Goal: Task Accomplishment & Management: Complete application form

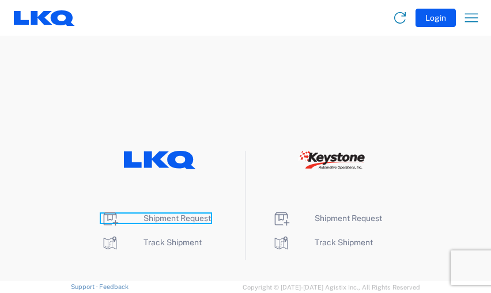
click at [187, 216] on span "Shipment Request" at bounding box center [176, 218] width 67 height 9
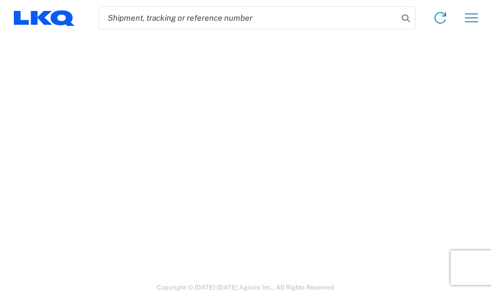
select select "FULL"
select select "LBS"
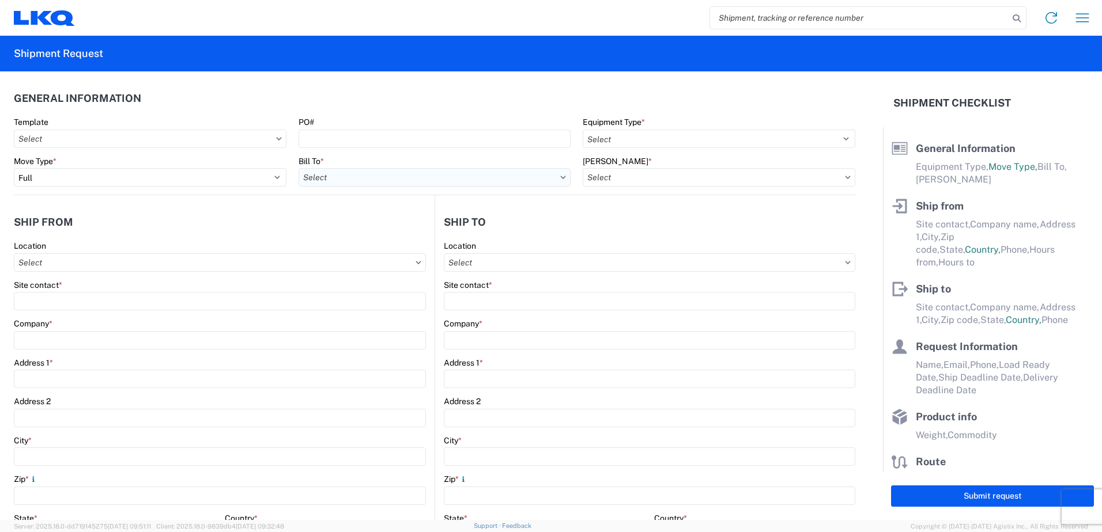
click at [411, 174] on input "Bill To *" at bounding box center [434, 177] width 273 height 18
type input "3238"
click at [386, 233] on div "3238 - Huntington IDC" at bounding box center [399, 229] width 202 height 18
type input "3238 - Huntington IDC"
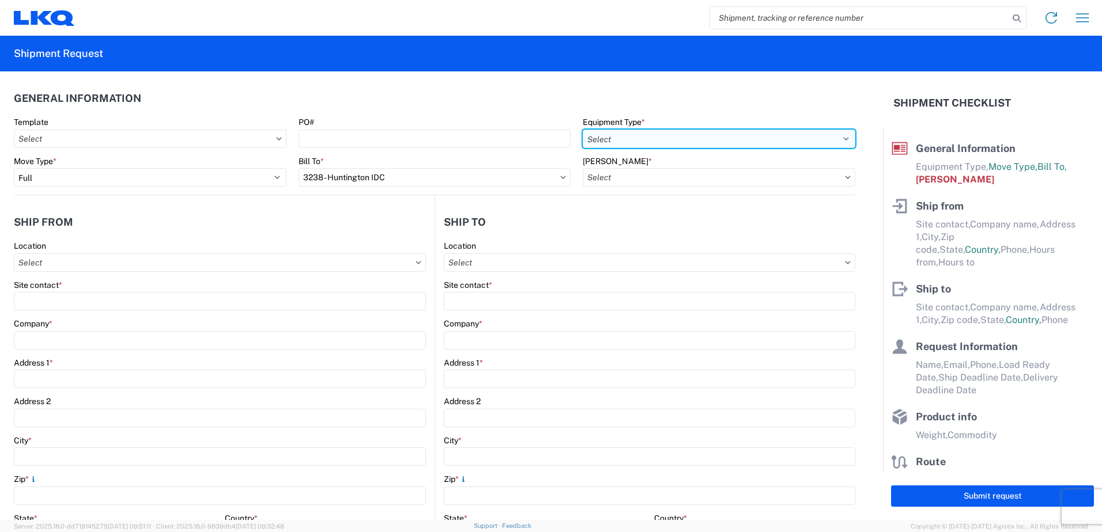
click at [490, 138] on select "Select 53’ Dry Van Flatbed Dropdeck (van) Lowboy (flatbed) Rail" at bounding box center [718, 139] width 273 height 18
select select "STDV"
click at [490, 130] on select "Select 53’ Dry Van Flatbed Dropdeck (van) Lowboy (flatbed) Rail" at bounding box center [718, 139] width 273 height 18
click at [490, 172] on input "[PERSON_NAME] *" at bounding box center [718, 177] width 273 height 18
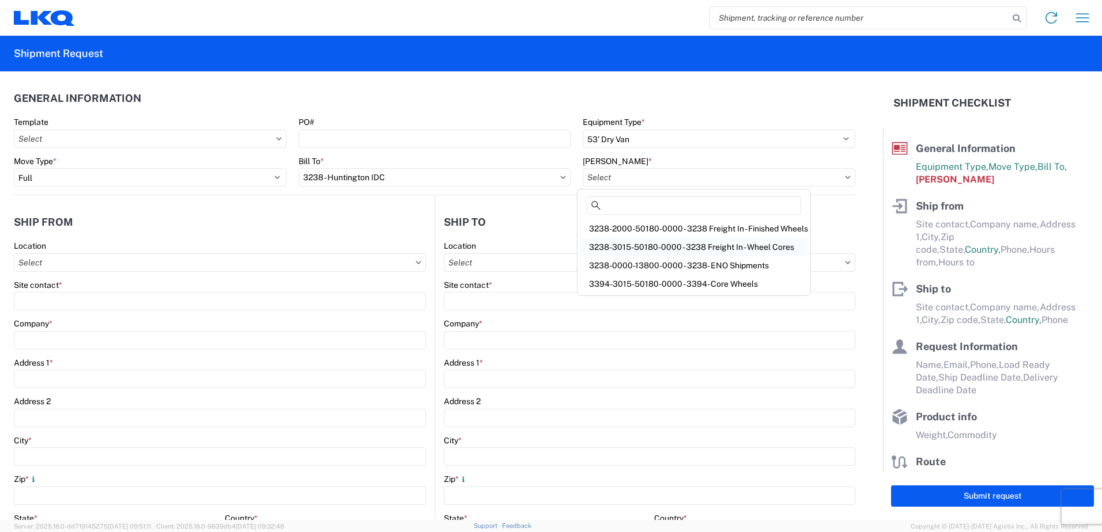
click at [490, 247] on div "3238-3015-50180-0000 - 3238 Freight In - Wheel Cores" at bounding box center [694, 247] width 228 height 18
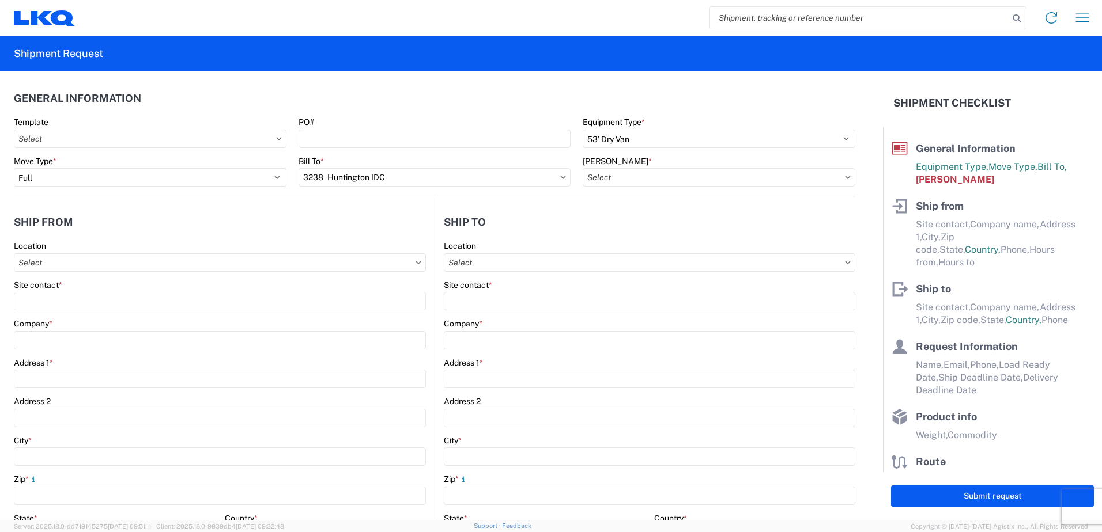
type input "3238-3015-50180-0000 - 3238 Freight In - Wheel Cores"
click at [157, 262] on input "Location" at bounding box center [220, 262] width 412 height 18
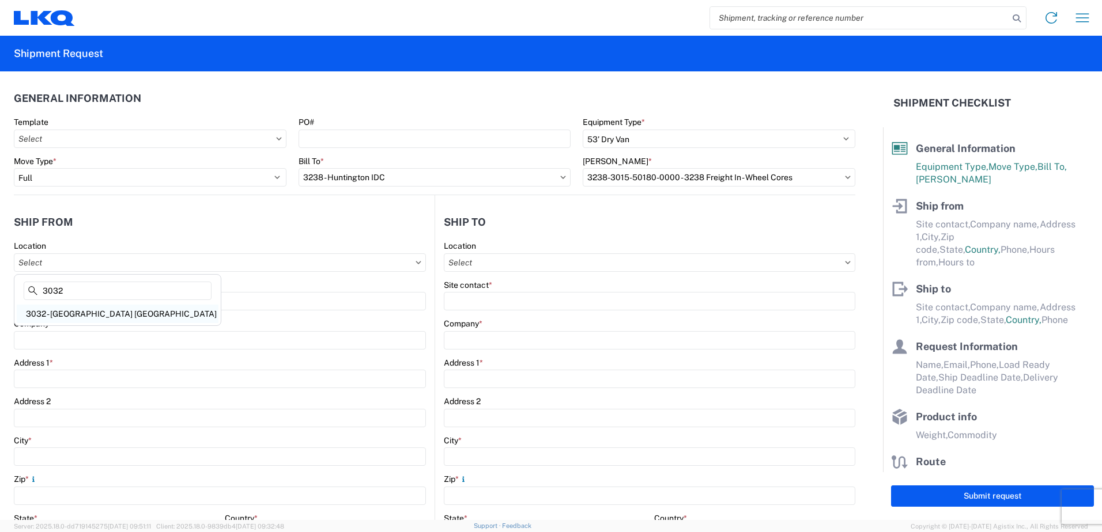
type input "3032"
click at [99, 293] on div "3032 - [GEOGRAPHIC_DATA] [GEOGRAPHIC_DATA]" at bounding box center [118, 314] width 202 height 18
type input "3032 - [GEOGRAPHIC_DATA] [GEOGRAPHIC_DATA]"
type input "LKQ Corporation"
type input "[STREET_ADDRESS]"
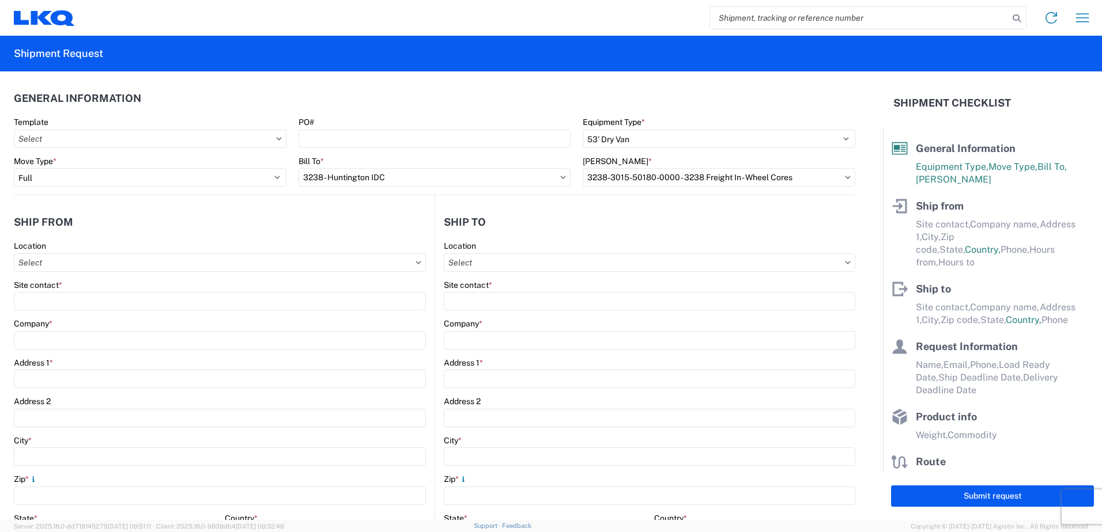
type input "[PERSON_NAME]"
type input "98390"
select select "WA"
select select "US"
type input "[PHONE_NUMBER]"
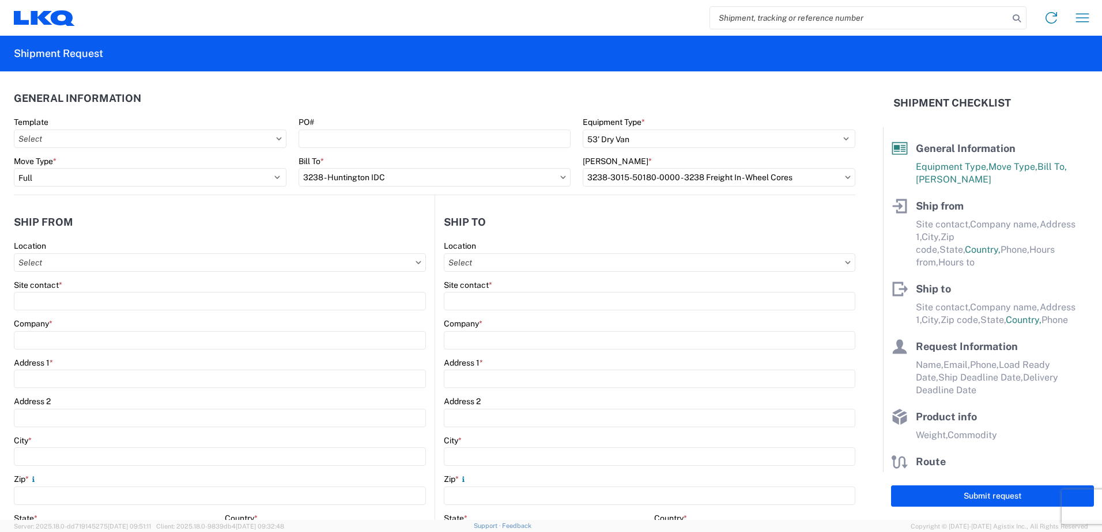
type input "00:00"
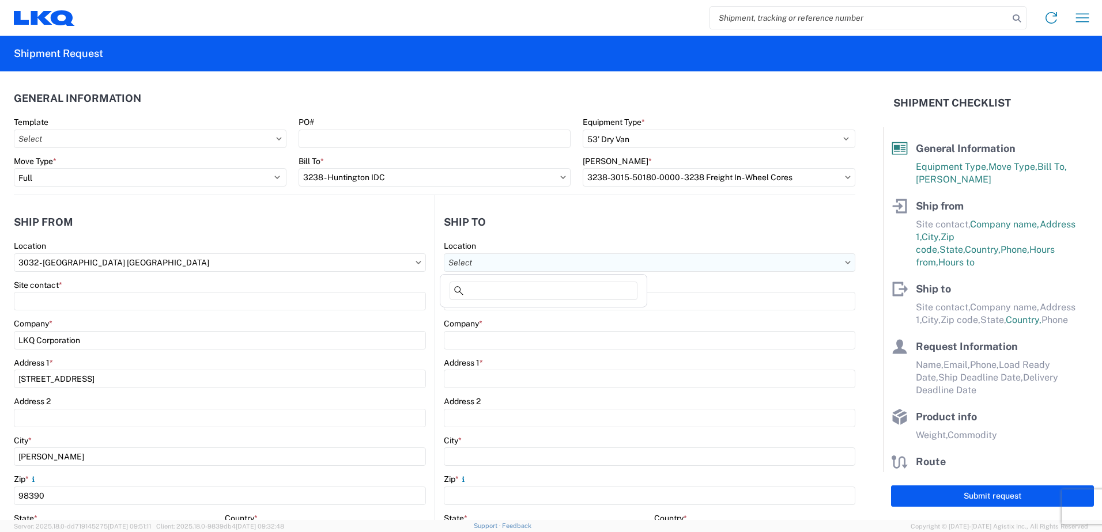
click at [490, 259] on input "Location" at bounding box center [649, 262] width 411 height 18
type input "3238"
click at [490, 293] on div "3238 - Huntington IDC" at bounding box center [543, 314] width 202 height 18
type input "3238 - Huntington IDC"
type input "LKQ Corporation"
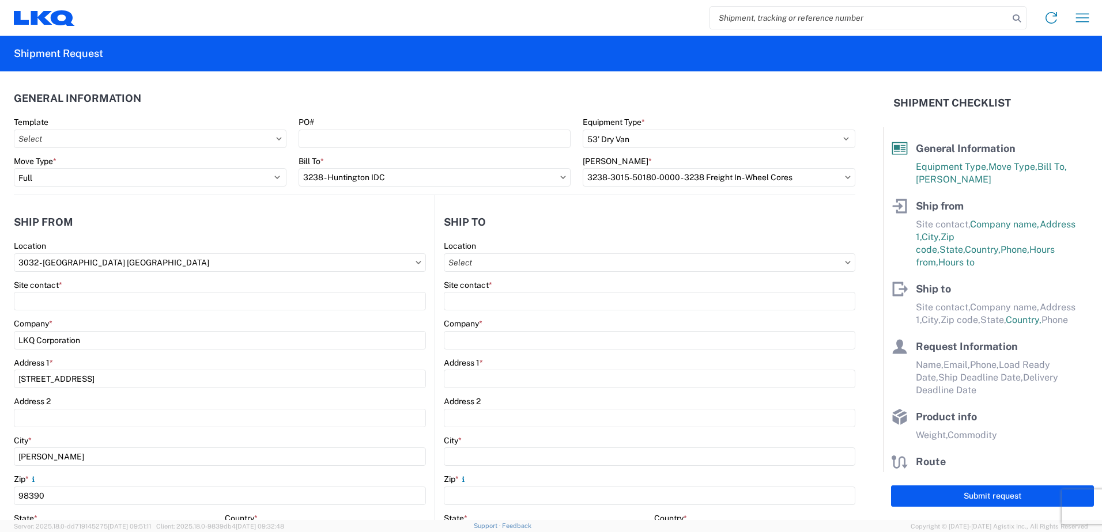
type input "[STREET_ADDRESS]"
type input "Huntington"
type input "46750"
select select "US"
click at [209, 289] on div "Site contact *" at bounding box center [220, 285] width 412 height 10
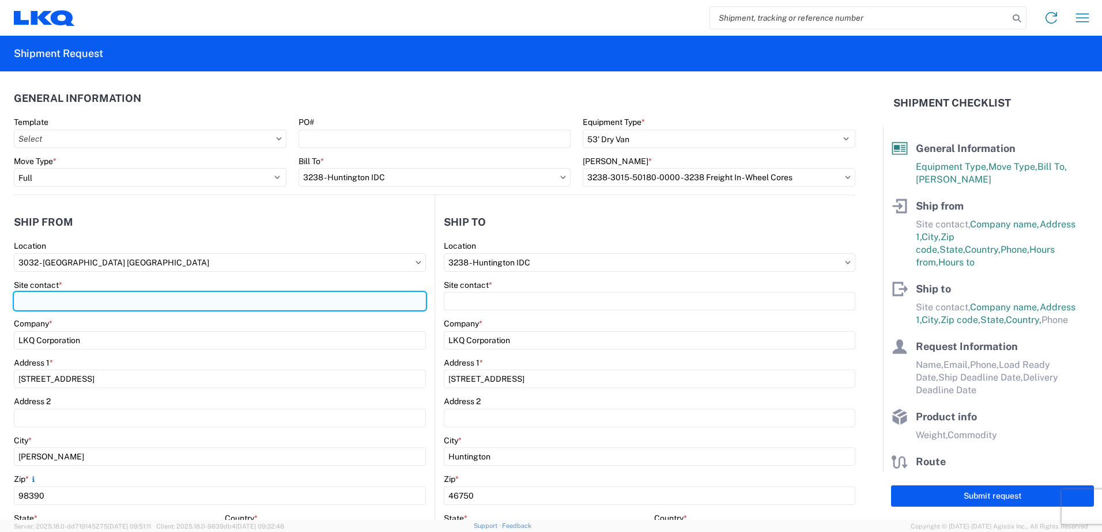
click at [209, 293] on input "Site contact *" at bounding box center [220, 301] width 412 height 18
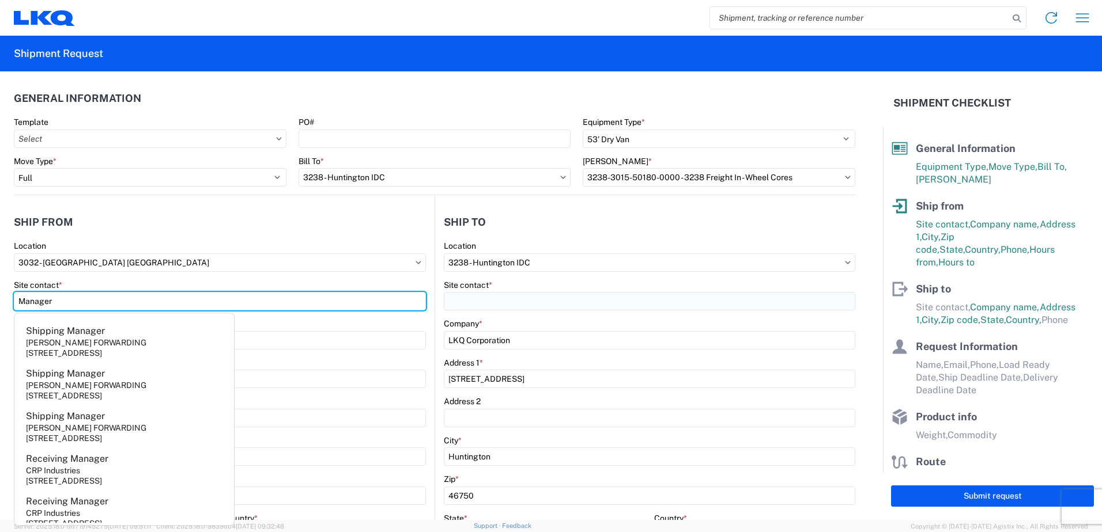
type input "Manager"
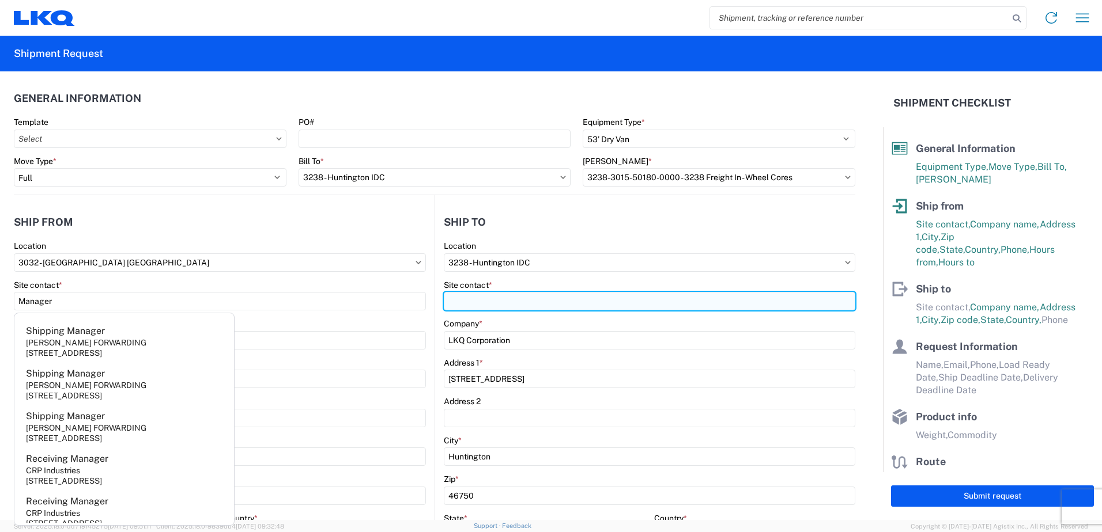
click at [465, 293] on input "Site contact *" at bounding box center [649, 301] width 411 height 18
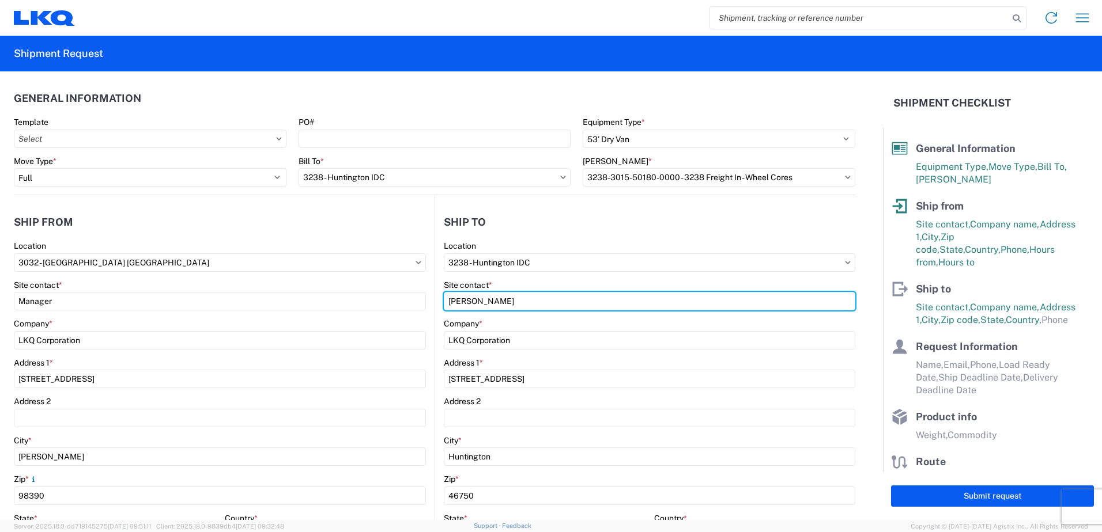
type input "[PERSON_NAME]"
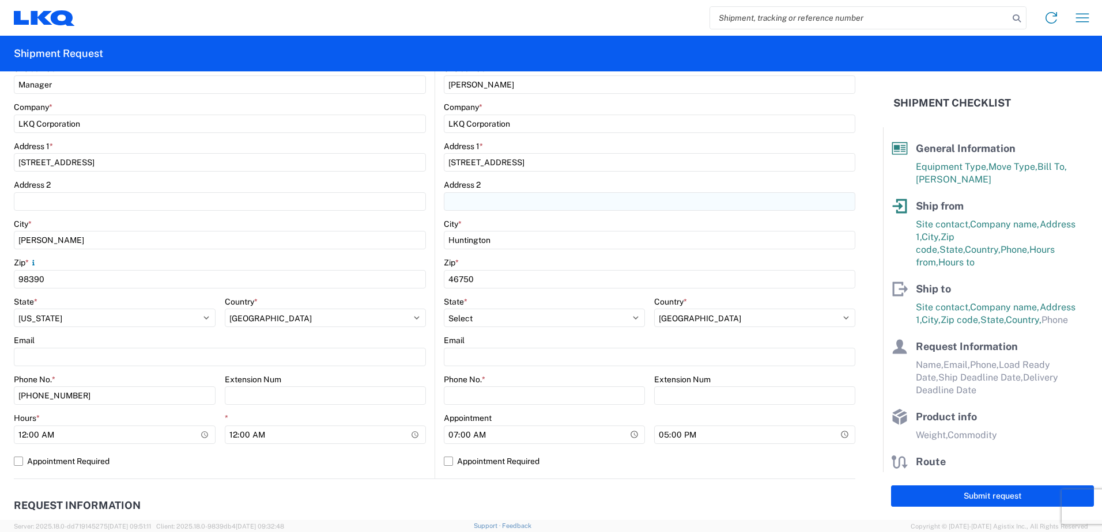
scroll to position [230, 0]
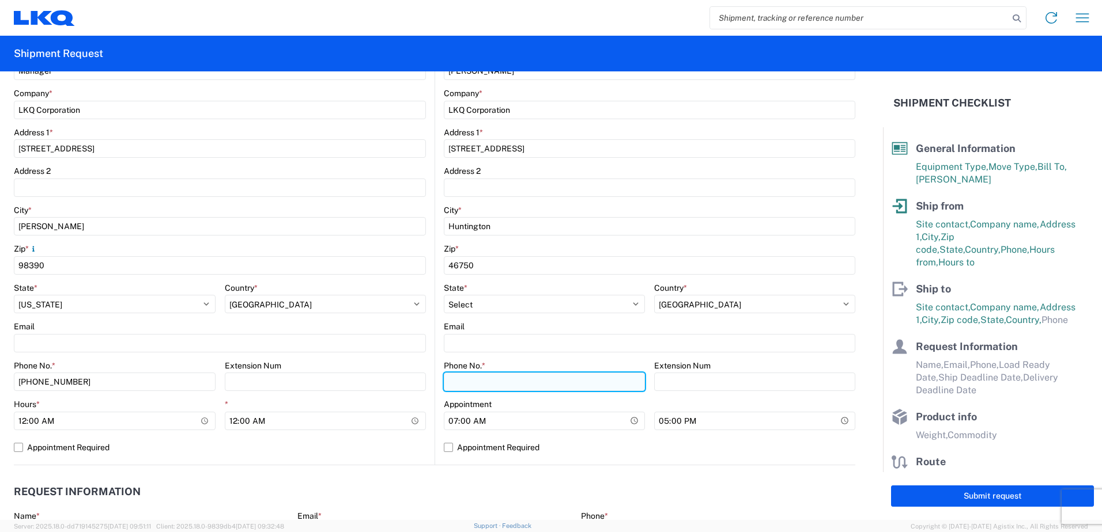
click at [490, 293] on input "Phone No. *" at bounding box center [544, 382] width 201 height 18
paste input "[PHONE_NUMBER]"
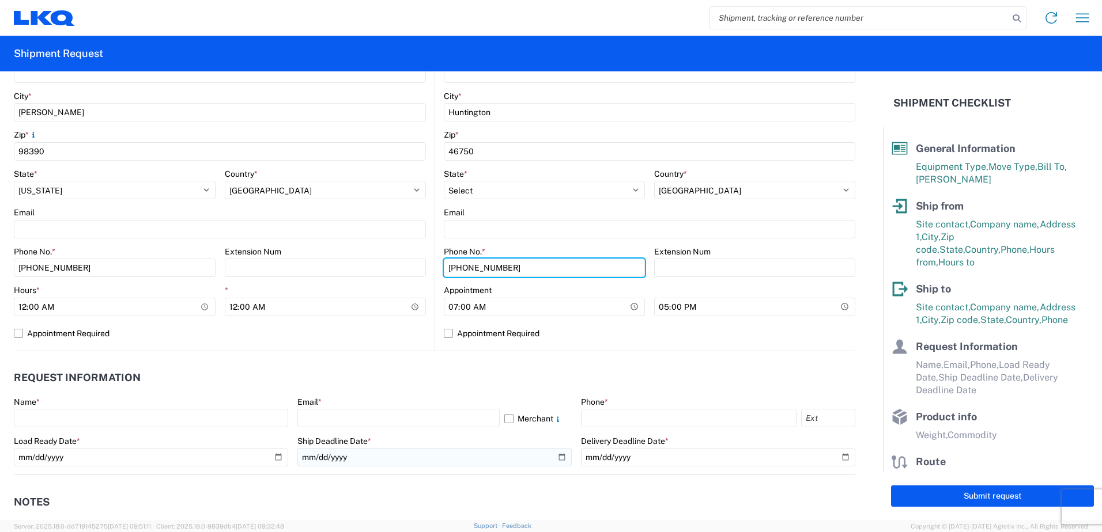
scroll to position [346, 0]
type input "[PHONE_NUMBER]"
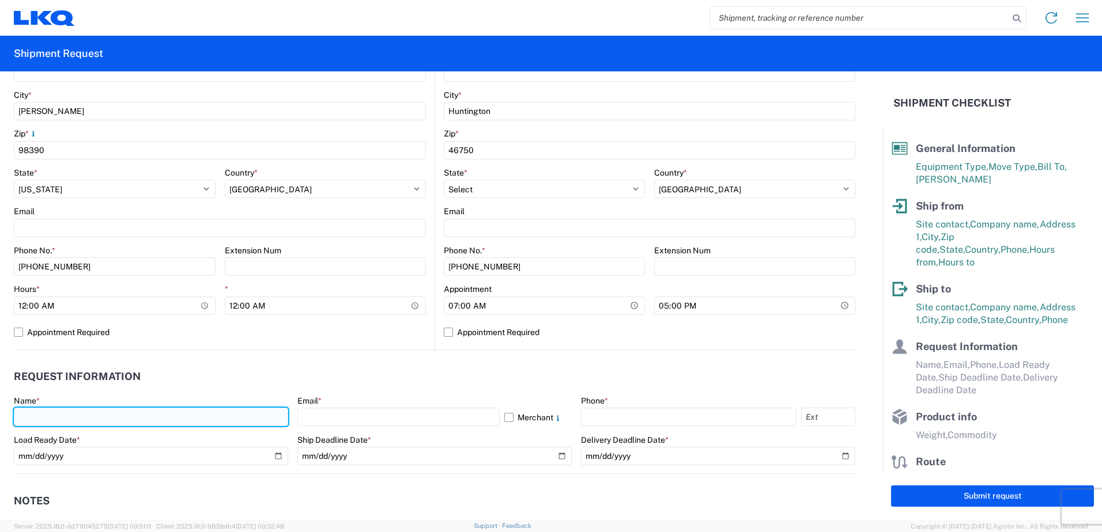
click at [172, 293] on input "text" at bounding box center [151, 417] width 274 height 18
type input "[PERSON_NAME]"
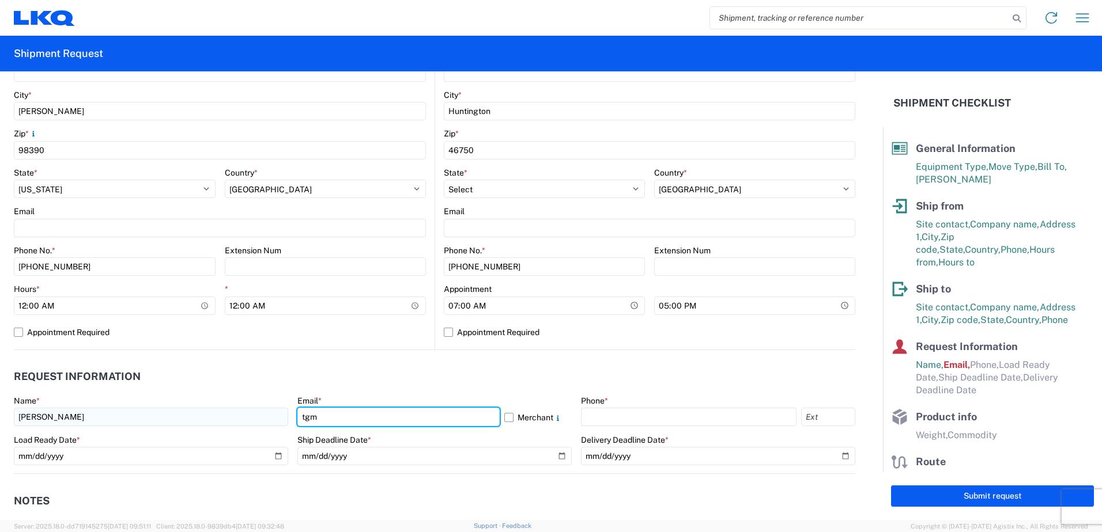
type input "[EMAIL_ADDRESS][DOMAIN_NAME]"
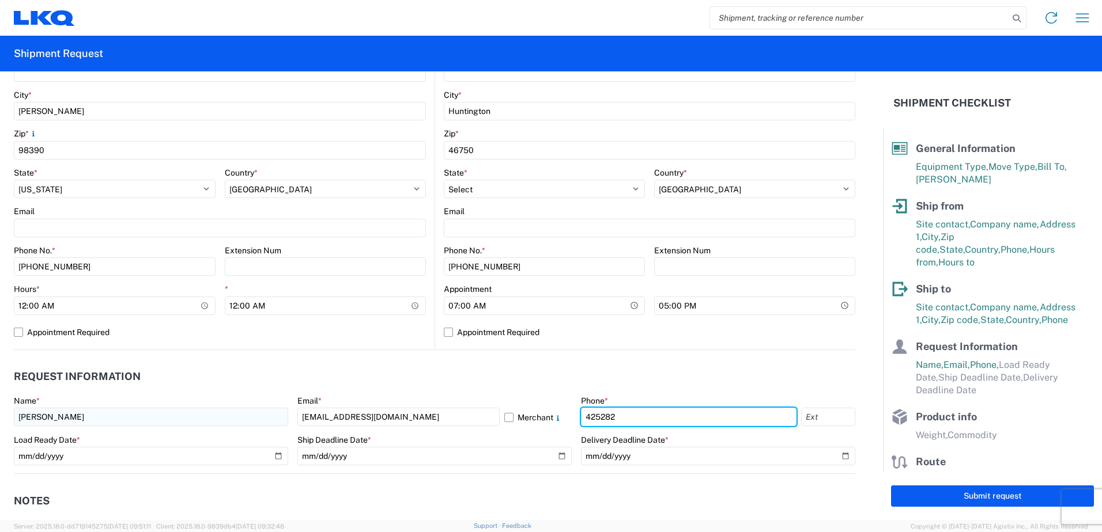
type input "4252826974"
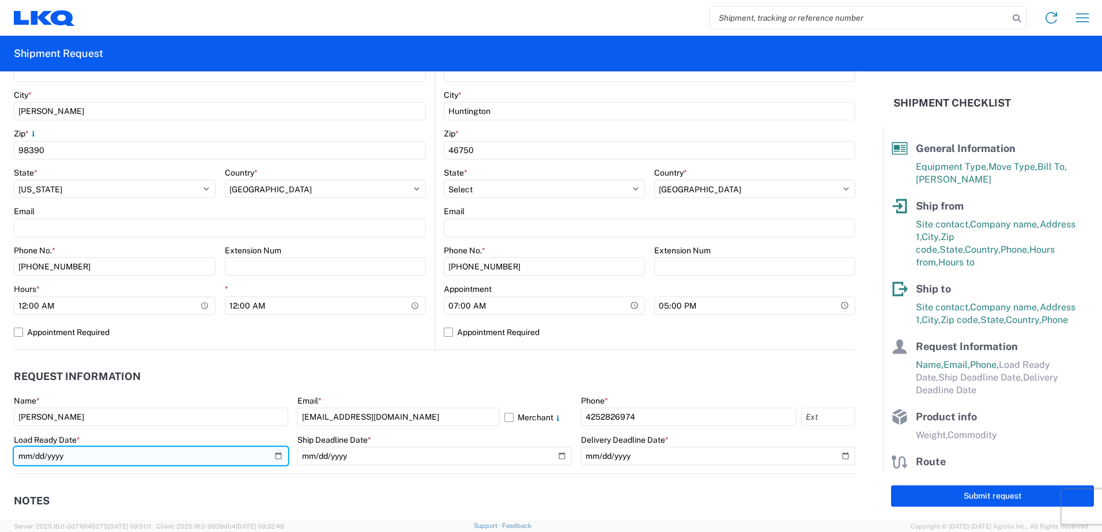
click at [273, 293] on input "date" at bounding box center [151, 456] width 274 height 18
type input "[DATE]"
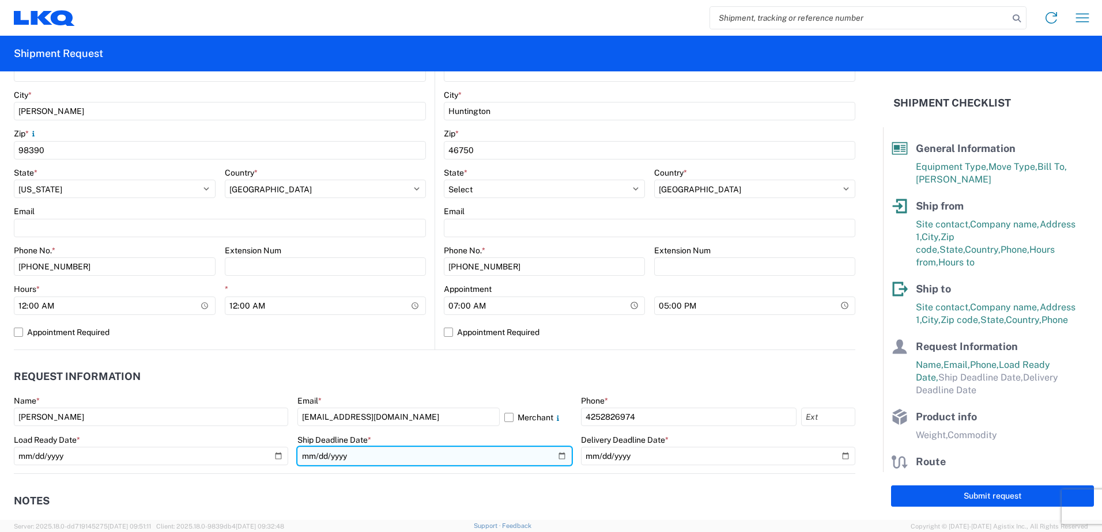
click at [490, 293] on input "date" at bounding box center [434, 456] width 274 height 18
type input "[DATE]"
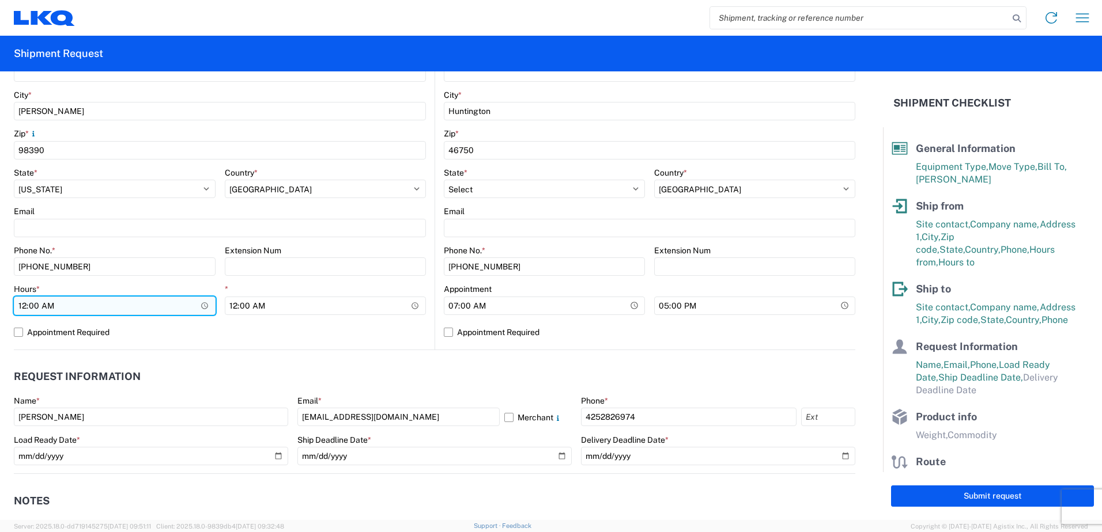
click at [203, 293] on input "00:00" at bounding box center [115, 306] width 202 height 18
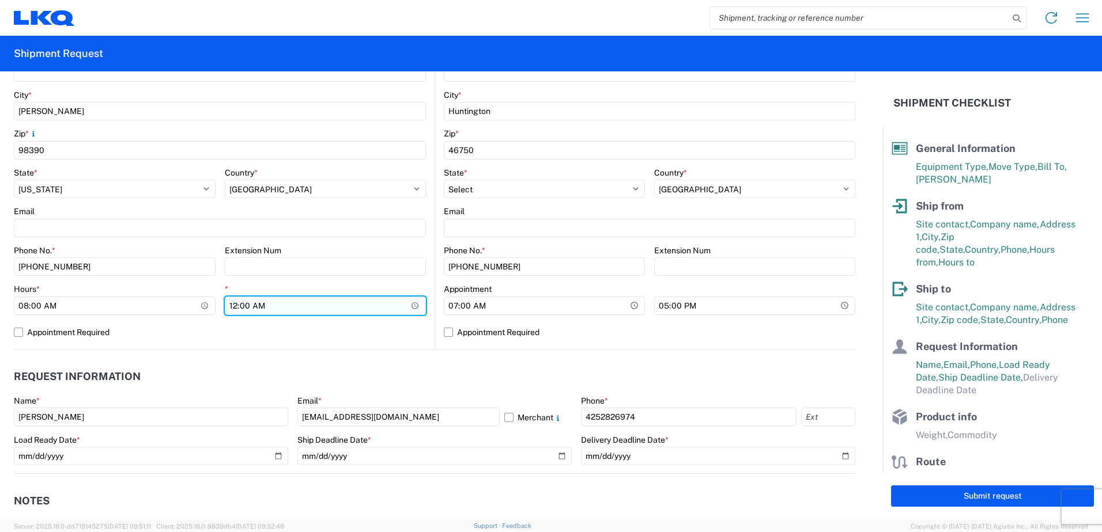
type input "08:00"
click at [414, 293] on input "00:00" at bounding box center [326, 306] width 202 height 18
type input "11:30"
click at [426, 293] on header "Request Information" at bounding box center [434, 377] width 841 height 26
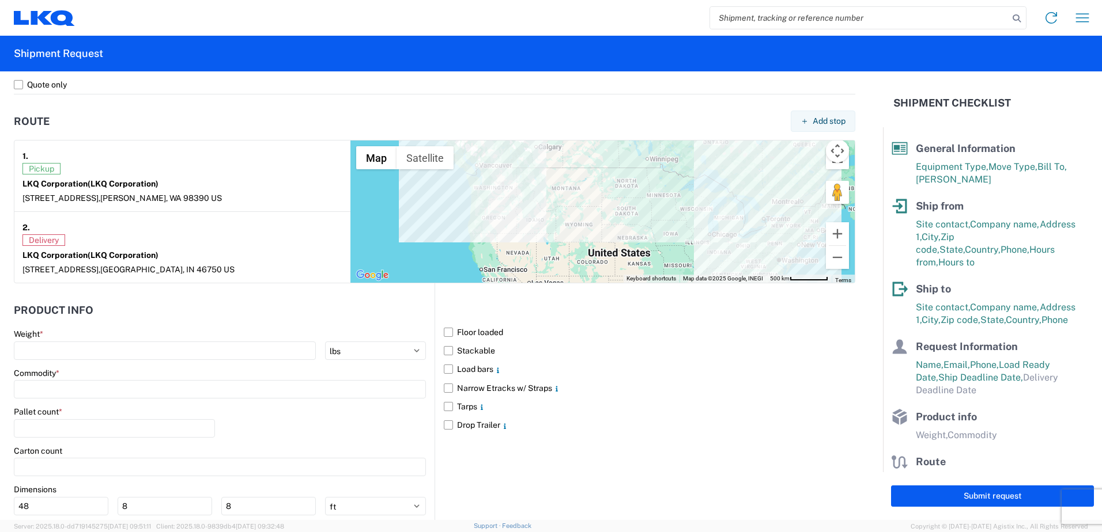
scroll to position [864, 0]
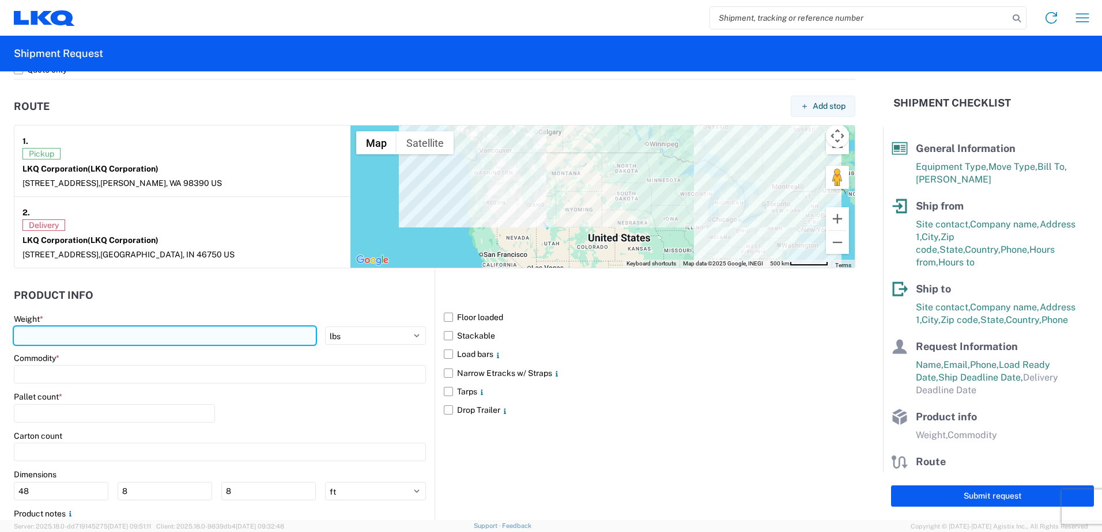
click at [116, 293] on input "number" at bounding box center [165, 336] width 302 height 18
type input "20333"
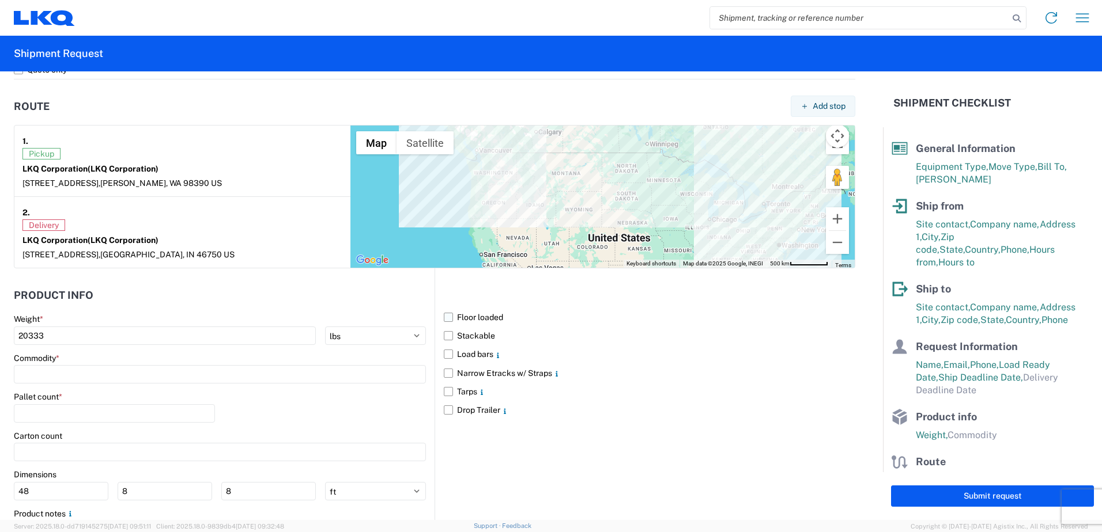
click at [447, 293] on label "Floor loaded" at bounding box center [649, 317] width 411 height 18
click at [0, 0] on input "Floor loaded" at bounding box center [0, 0] width 0 height 0
click at [167, 293] on input at bounding box center [220, 374] width 412 height 18
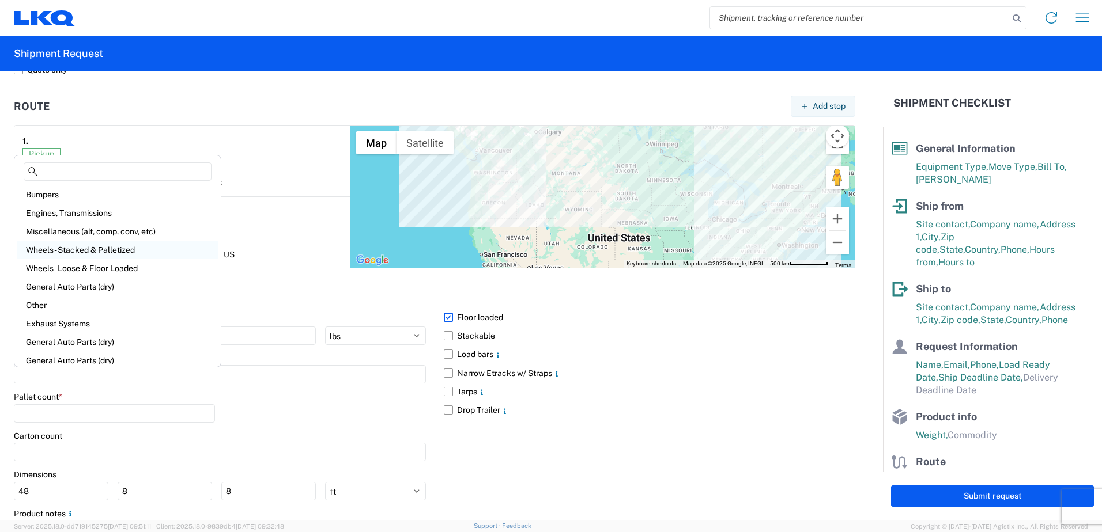
click at [101, 252] on div "Wheels - Stacked & Palletized" at bounding box center [118, 250] width 202 height 18
type input "Wheels - Stacked & Palletized"
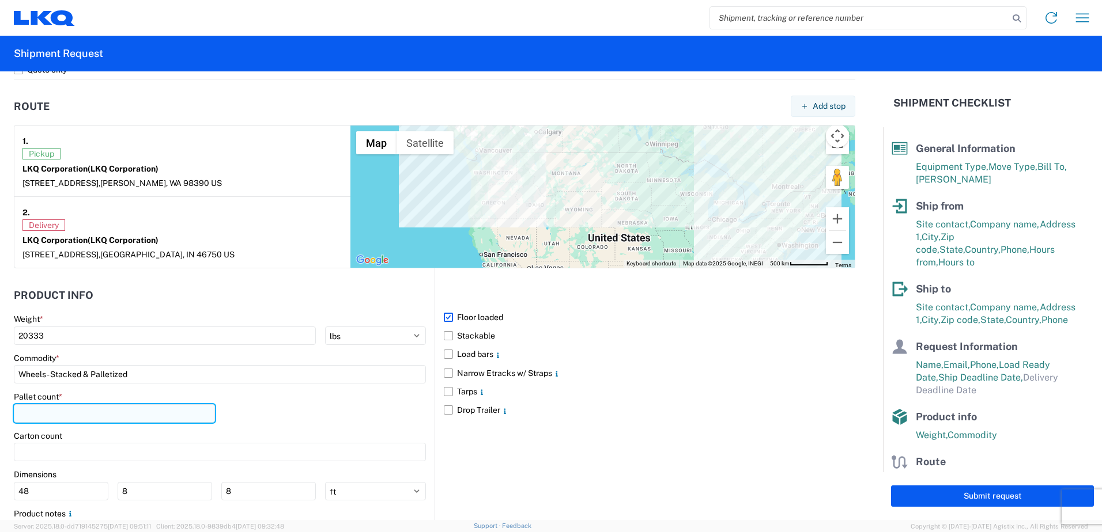
click at [60, 293] on input "number" at bounding box center [114, 413] width 201 height 18
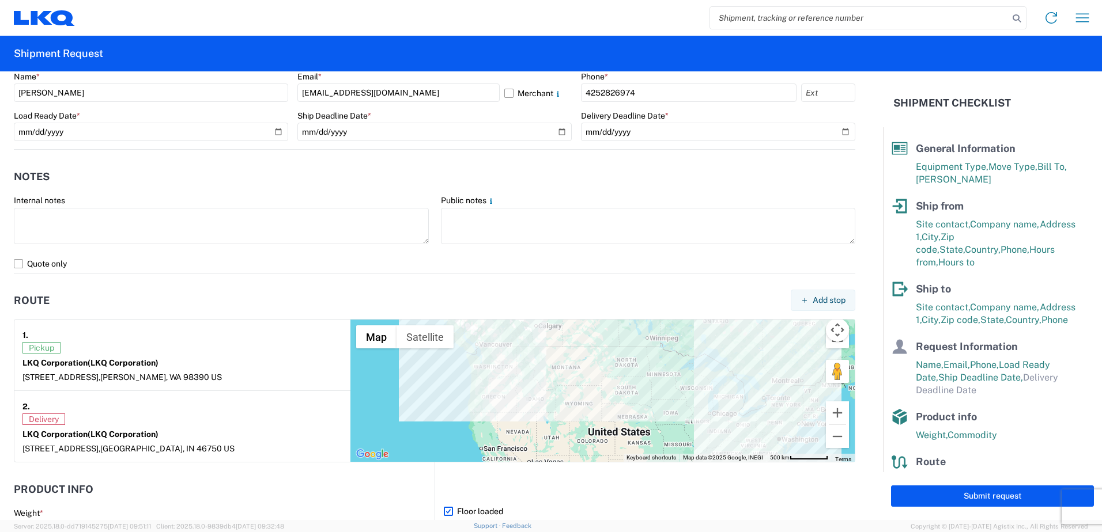
scroll to position [645, 0]
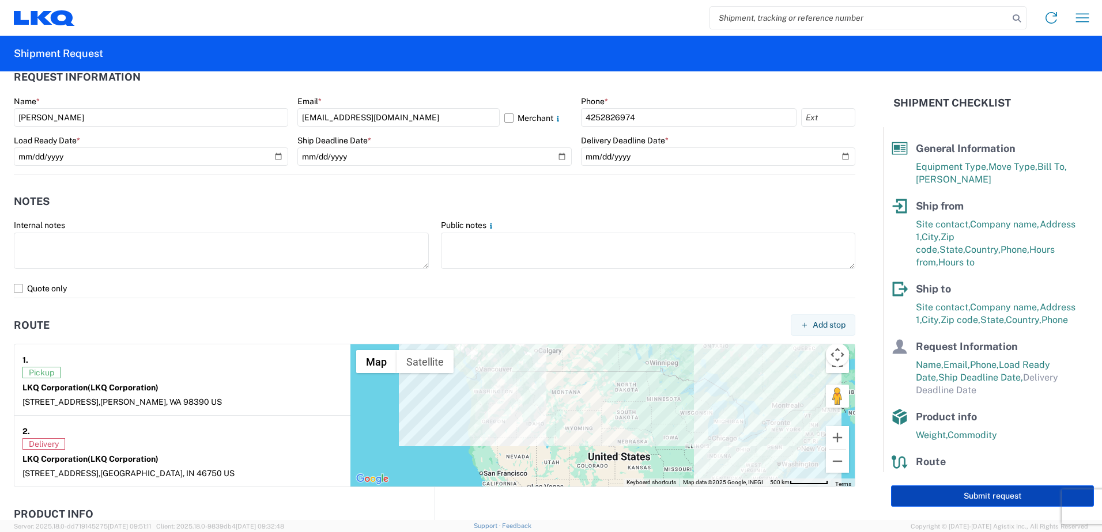
type input "24"
click at [490, 293] on button "Submit request" at bounding box center [992, 496] width 203 height 21
select select "US"
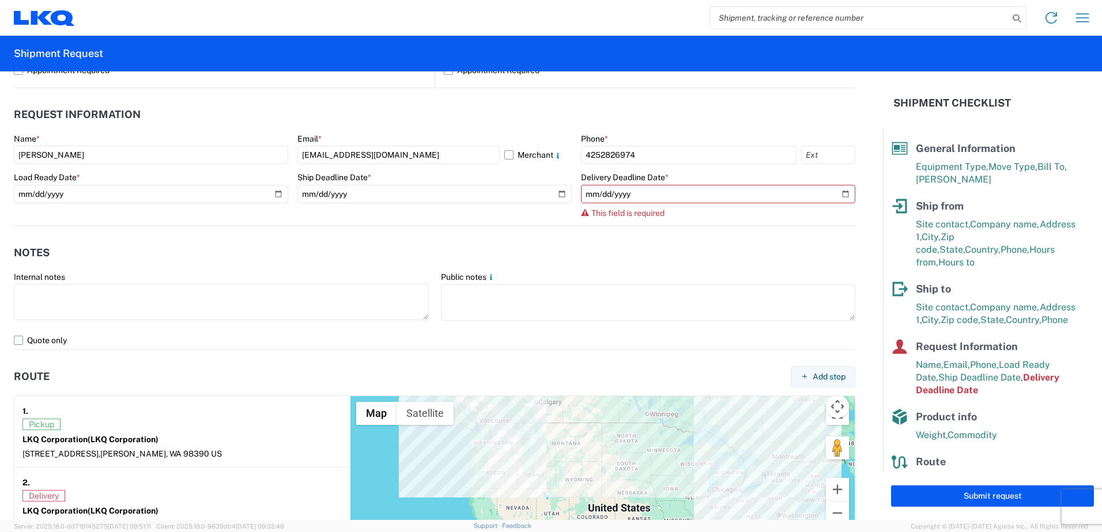
scroll to position [588, 0]
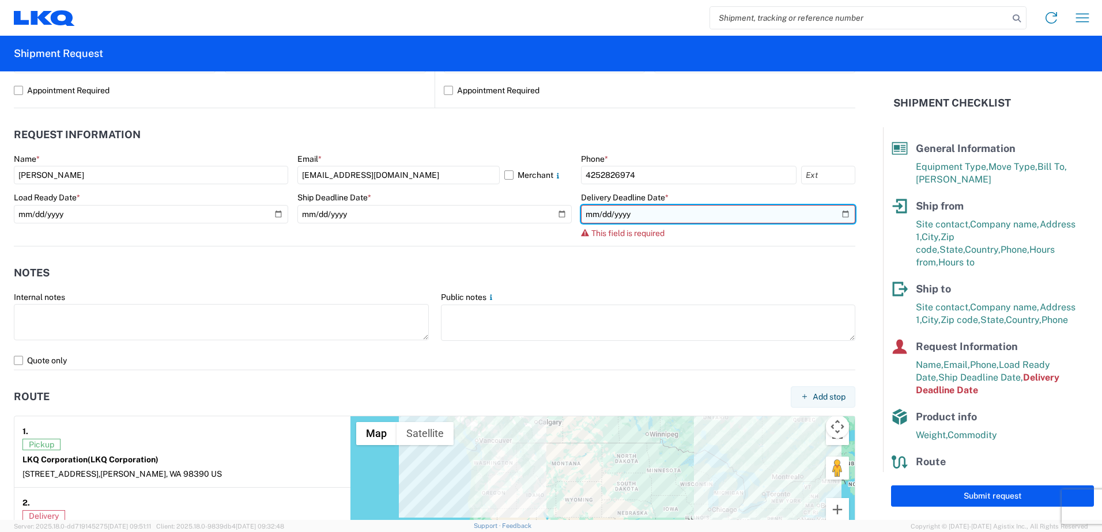
click at [490, 214] on input "date" at bounding box center [718, 214] width 274 height 18
type input "[DATE]"
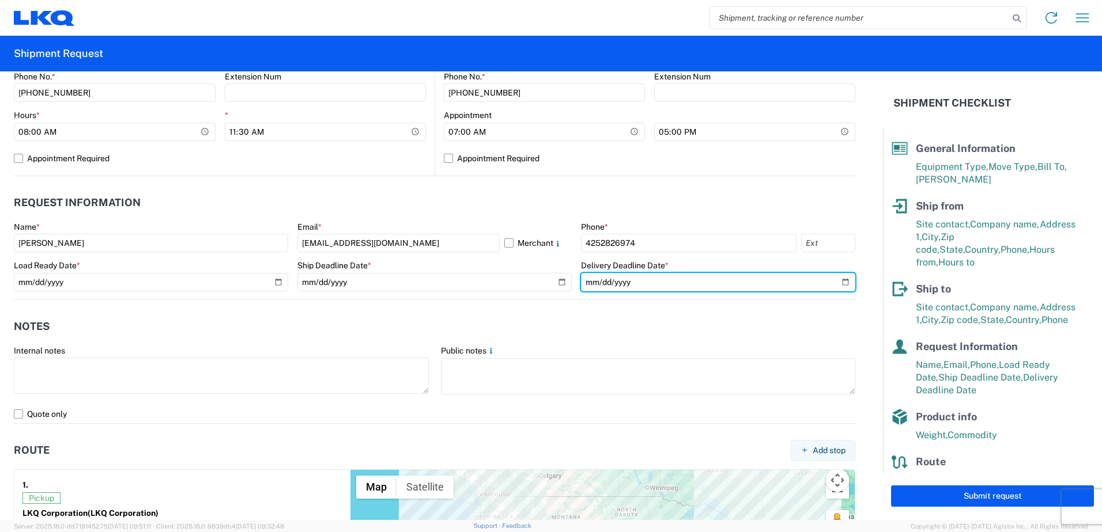
scroll to position [530, 0]
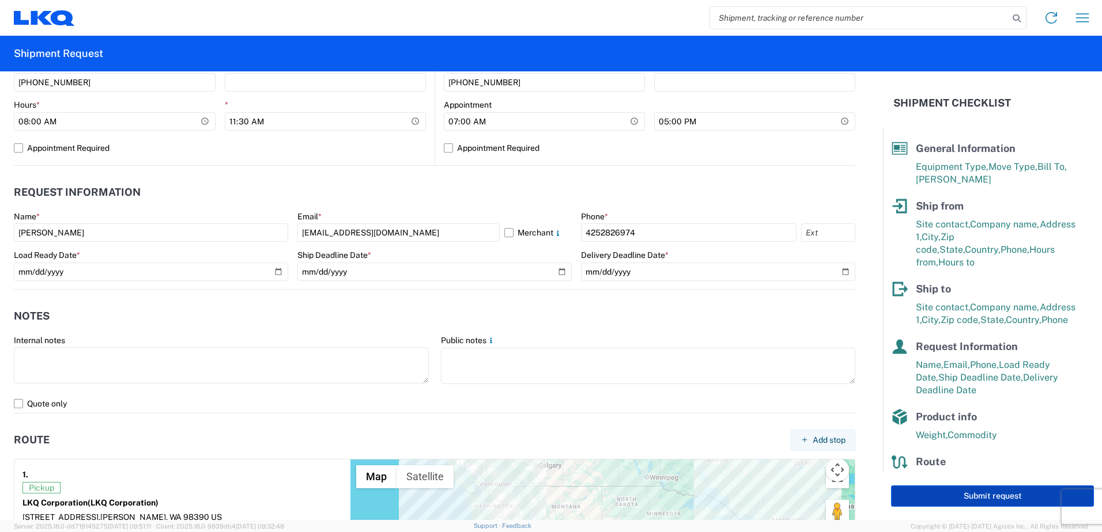
click at [490, 293] on button "Submit request" at bounding box center [992, 496] width 203 height 21
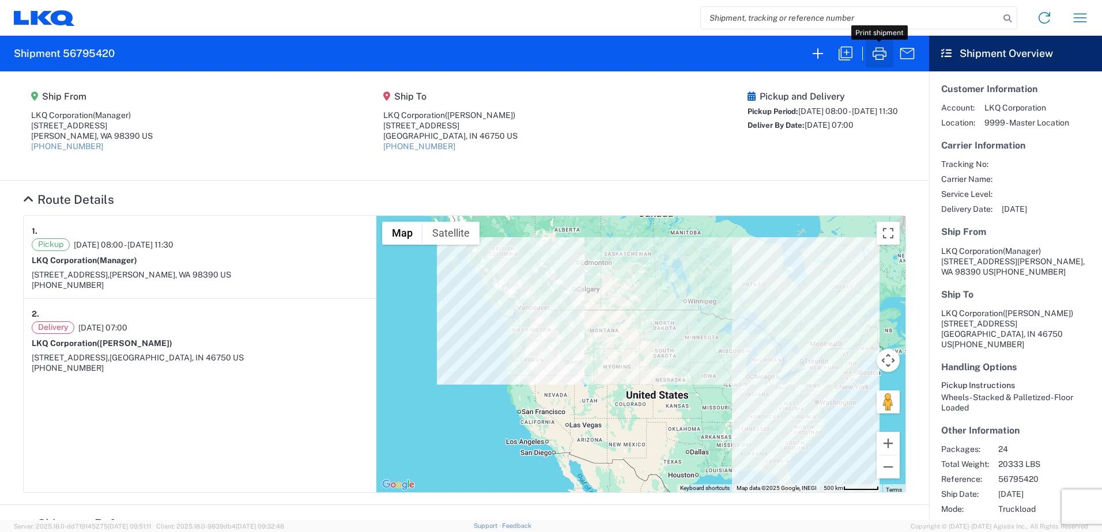
click at [490, 50] on icon "button" at bounding box center [879, 53] width 14 height 13
